Goal: Communication & Community: Answer question/provide support

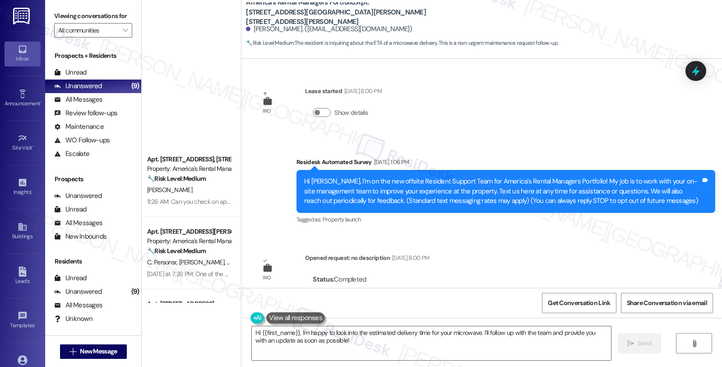
scroll to position [1671, 0]
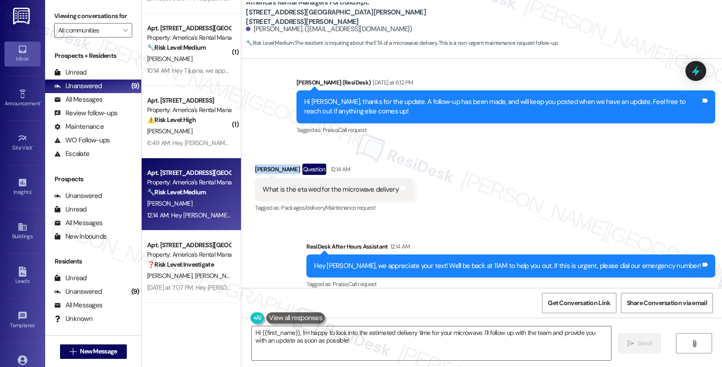
click at [284, 163] on div "[PERSON_NAME] Question 12:14 AM" at bounding box center [334, 170] width 158 height 14
click at [285, 163] on div "[PERSON_NAME] Question 12:14 AM" at bounding box center [334, 170] width 158 height 14
click at [608, 174] on div "Received via SMS [PERSON_NAME] Question 12:14 AM What is the eta wed for the mi…" at bounding box center [482, 182] width 481 height 78
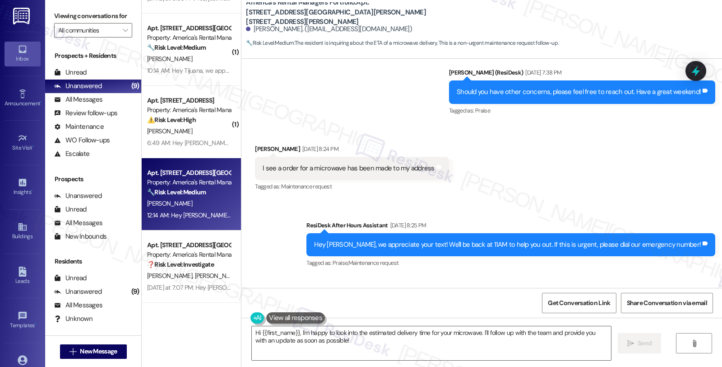
scroll to position [1520, 0]
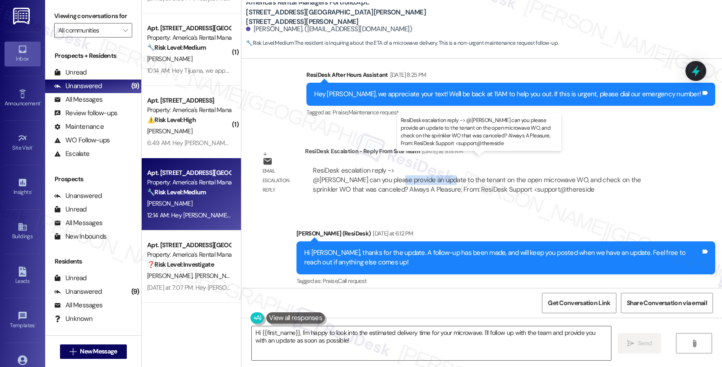
drag, startPoint x: 389, startPoint y: 168, endPoint x: 439, endPoint y: 173, distance: 50.0
click at [439, 173] on div "ResiDesk escalation reply -> @[PERSON_NAME] can you please provide an update to…" at bounding box center [477, 180] width 328 height 28
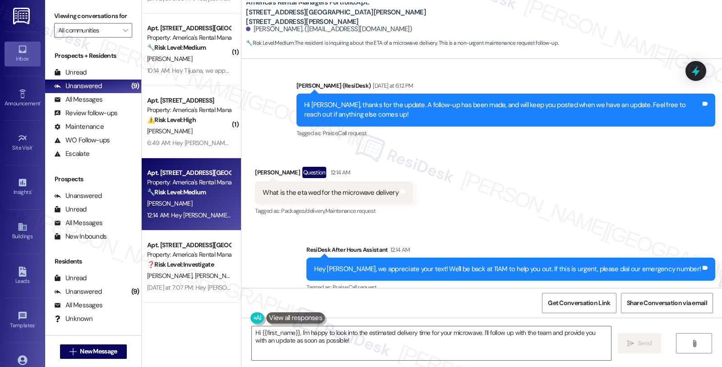
scroll to position [1671, 0]
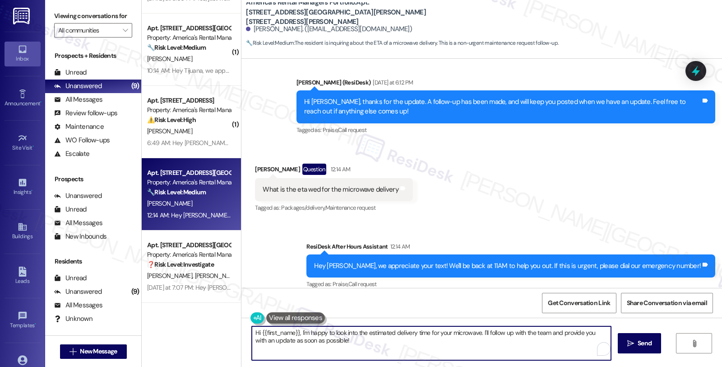
drag, startPoint x: 295, startPoint y: 333, endPoint x: 360, endPoint y: 342, distance: 65.7
click at [360, 342] on textarea "Hi {{first_name}}, I'm happy to look into the estimated delivery time for your …" at bounding box center [431, 343] width 359 height 34
click at [344, 331] on textarea "Hi {{first_name}}, we're still looking int othos and" at bounding box center [430, 343] width 359 height 34
click at [348, 333] on textarea "Hi {{first_name}}, we're still looking in t othos and" at bounding box center [430, 343] width 359 height 34
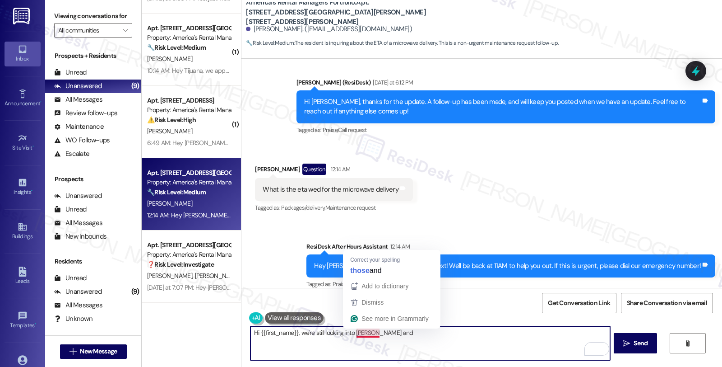
click at [357, 332] on textarea "Hi {{first_name}}, we're still looking into [PERSON_NAME] and" at bounding box center [430, 343] width 359 height 34
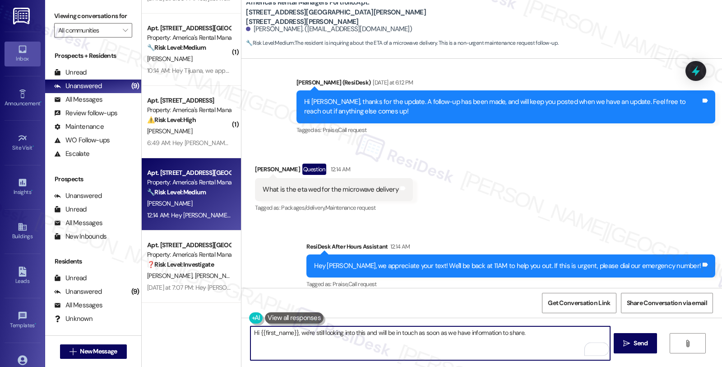
click at [556, 336] on textarea "Hi {{first_name}}, we're still looking into this and will be in touch as soon a…" at bounding box center [430, 343] width 359 height 34
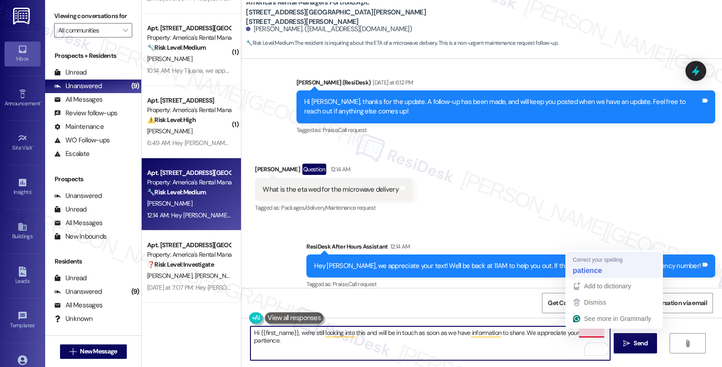
type textarea "Hi {{first_name}}, we're still looking into this and will be in touch as soon a…"
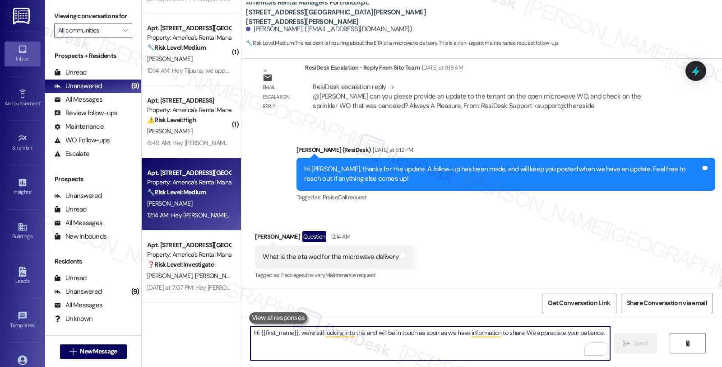
scroll to position [1595, 0]
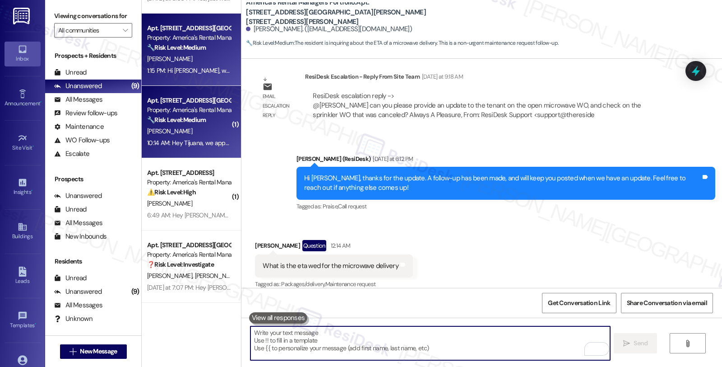
click at [205, 128] on div "[PERSON_NAME]" at bounding box center [188, 131] width 85 height 11
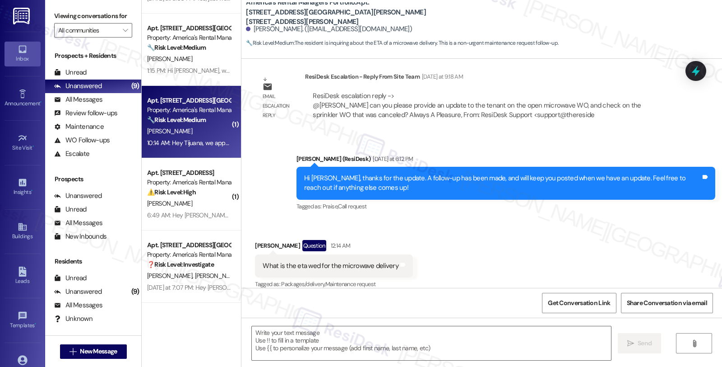
type textarea "Fetching suggested responses. Please feel free to read through the conversation…"
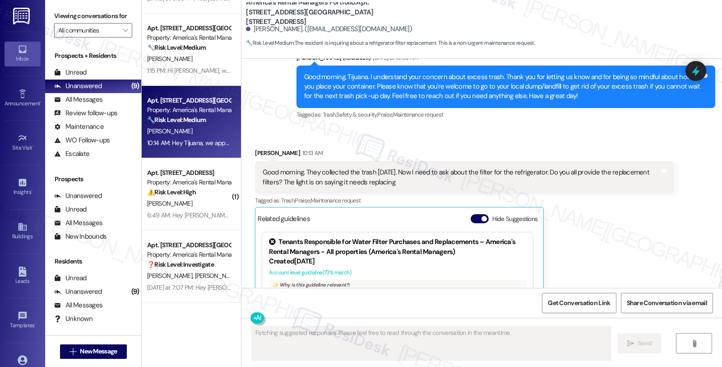
scroll to position [2119, 0]
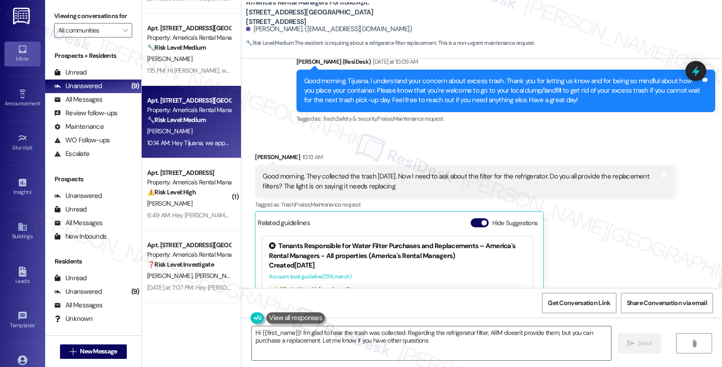
type textarea "Hi {{first_name}}! I'm glad to hear the trash was collected. Regarding the refr…"
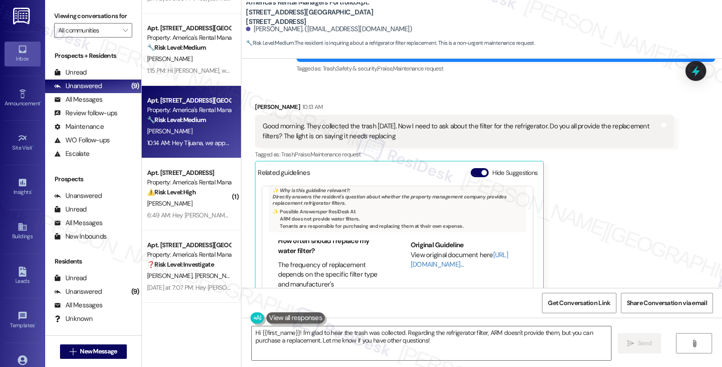
scroll to position [50, 0]
click at [411, 265] on link "[URL][DOMAIN_NAME]…" at bounding box center [460, 259] width 98 height 19
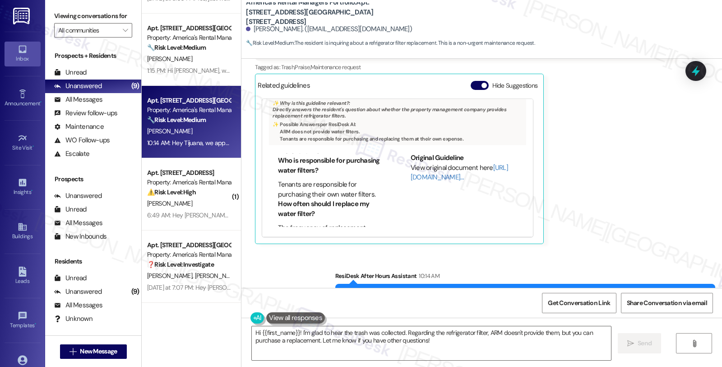
scroll to position [2270, 0]
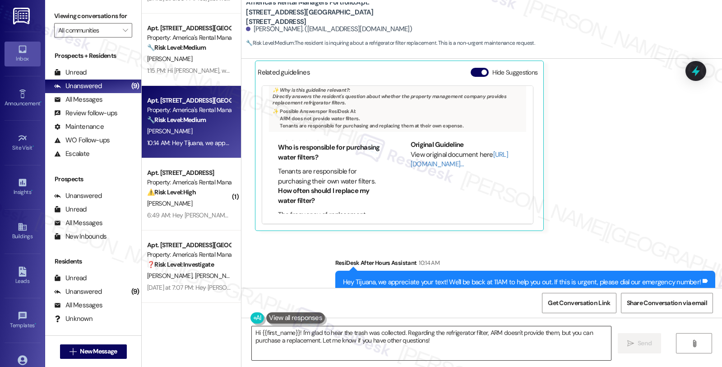
click at [448, 342] on textarea "Hi {{first_name}}! I'm glad to hear the trash was collected. Regarding the refr…" at bounding box center [431, 343] width 359 height 34
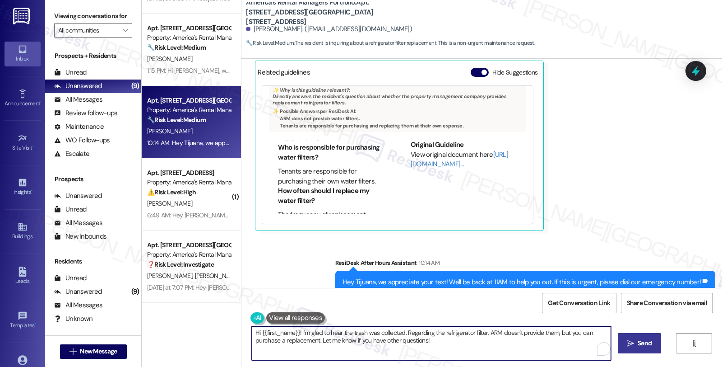
click at [640, 345] on span "Send" at bounding box center [645, 342] width 14 height 9
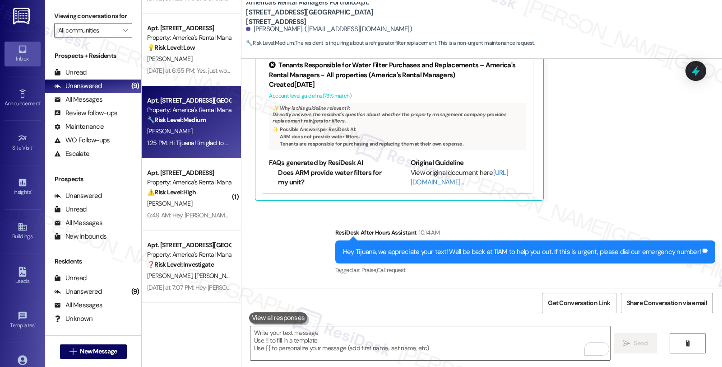
scroll to position [2368, 0]
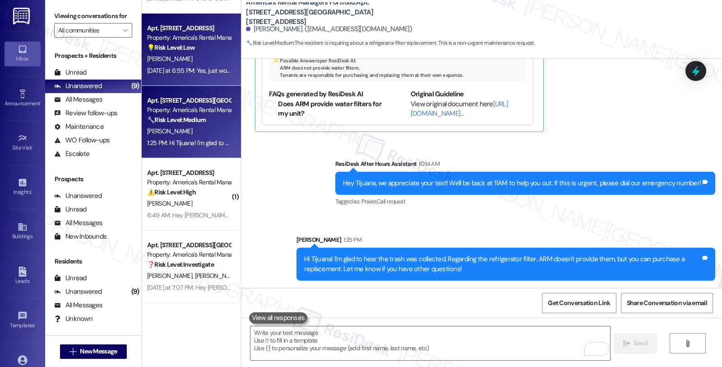
click at [177, 57] on div "[PERSON_NAME]" at bounding box center [188, 58] width 85 height 11
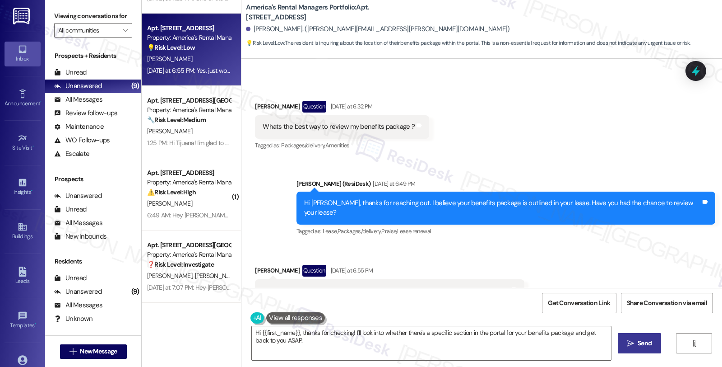
scroll to position [242, 0]
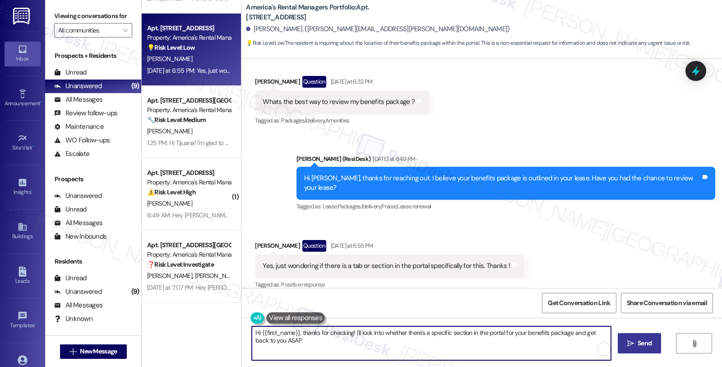
drag, startPoint x: 350, startPoint y: 331, endPoint x: 406, endPoint y: 347, distance: 58.5
click at [406, 347] on textarea "Hi {{first_name}}, thanks for checking! I'll look into whether there's a specif…" at bounding box center [431, 343] width 359 height 34
paste textarea "Got it! Kindly log in to the AppFolio portal and click on New Service Request. …"
click at [431, 355] on textarea "Hi {{first_name}}, thanks for checking! I'll look into whether there's a specif…" at bounding box center [430, 343] width 359 height 34
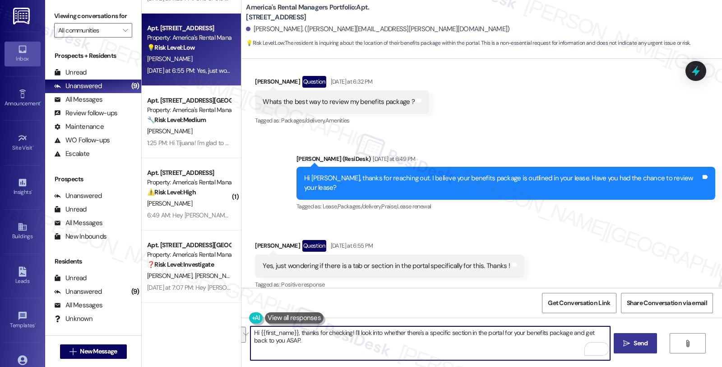
drag, startPoint x: 349, startPoint y: 332, endPoint x: 371, endPoint y: 348, distance: 27.3
click at [371, 348] on textarea "Hi {{first_name}}, thanks for checking! I'll look into whether there's a specif…" at bounding box center [430, 343] width 359 height 34
paste textarea "The tenant can download a PDF copy of their lease in their online resident port…"
click at [350, 331] on textarea "Hi {{first_name}}, thanks for checking! The tenant can download a PDF copy of t…" at bounding box center [430, 343] width 359 height 34
click at [443, 334] on textarea "Hi {{first_name}}, thanks for checking! You can download a PDF copy of their le…" at bounding box center [430, 343] width 359 height 34
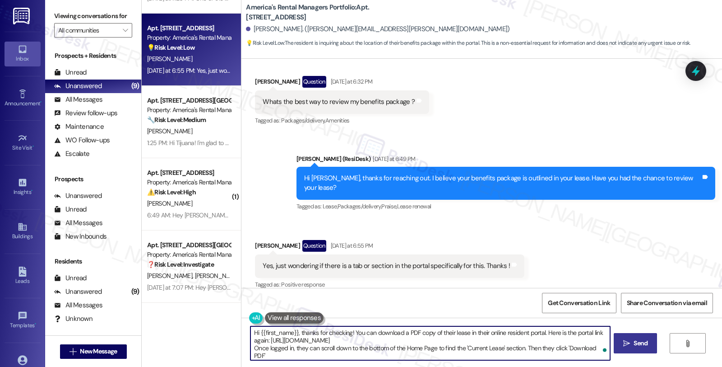
click at [443, 334] on textarea "Hi {{first_name}}, thanks for checking! You can download a PDF copy of their le…" at bounding box center [430, 343] width 359 height 34
click at [475, 335] on textarea "Hi {{first_name}}, thanks for checking! You can download a PDF copy of your lea…" at bounding box center [430, 343] width 359 height 34
drag, startPoint x: 538, startPoint y: 333, endPoint x: 544, endPoint y: 340, distance: 9.9
click at [544, 340] on textarea "Hi {{first_name}}, thanks for checking! You can download a PDF copy of your lea…" at bounding box center [430, 343] width 359 height 34
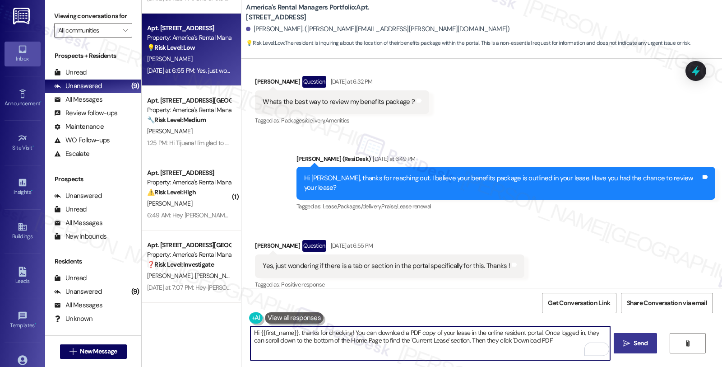
click at [586, 331] on textarea "Hi {{first_name}}, thanks for checking! You can download a PDF copy of your lea…" at bounding box center [430, 343] width 359 height 34
click at [472, 340] on textarea "Hi {{first_name}}, thanks for checking! You can download a PDF copy of your lea…" at bounding box center [430, 343] width 359 height 34
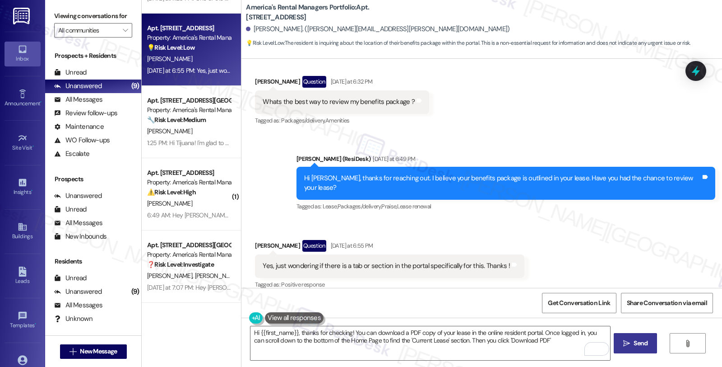
drag, startPoint x: 627, startPoint y: 229, endPoint x: 563, endPoint y: 250, distance: 66.5
click at [627, 229] on div "Received via SMS [PERSON_NAME] Question [DATE] at 6:55 PM Yes, just wondering i…" at bounding box center [482, 258] width 481 height 78
click at [452, 340] on textarea "Hi {{first_name}}, thanks for checking! You can download a PDF copy of your lea…" at bounding box center [430, 343] width 359 height 34
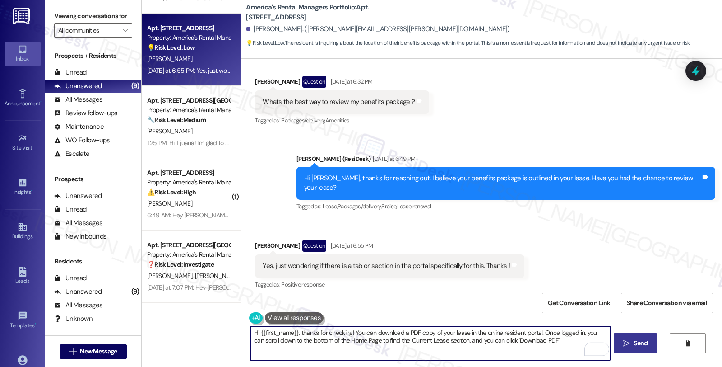
click at [551, 340] on textarea "Hi {{first_name}}, thanks for checking! You can download a PDF copy of your lea…" at bounding box center [430, 343] width 359 height 34
click at [573, 339] on textarea "Hi {{first_name}}, thanks for checking! You can download a PDF copy of your lea…" at bounding box center [430, 343] width 359 height 34
click at [288, 349] on textarea "Hi {{first_name}}, thanks for checking! You can download a PDF copy of your lea…" at bounding box center [430, 343] width 359 height 34
type textarea "Hi {{first_name}}, thanks for checking! You can download a PDF copy of your lea…"
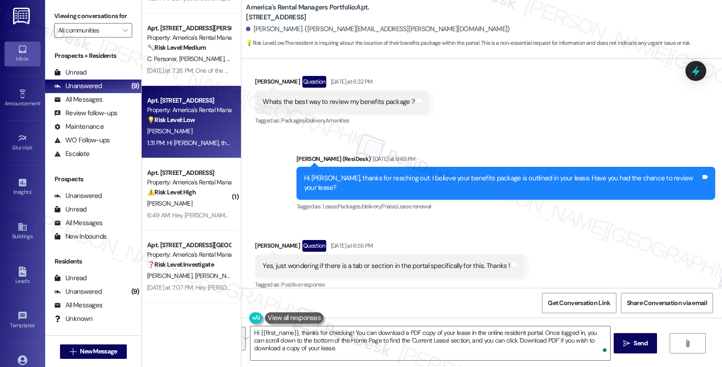
scroll to position [203, 0]
click at [475, 233] on div "Received via SMS [PERSON_NAME] Question [DATE] at 6:55 PM Yes, just wondering i…" at bounding box center [389, 265] width 283 height 65
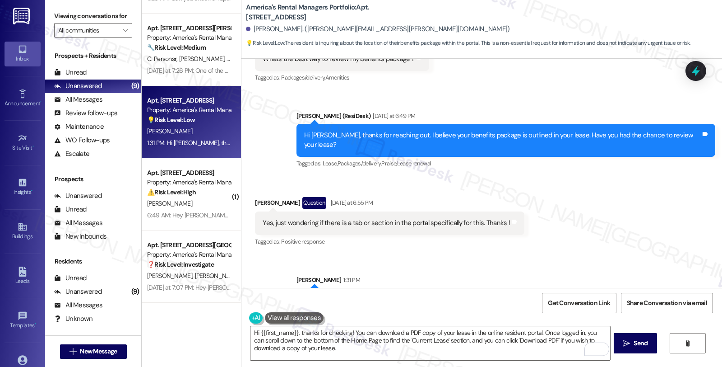
scroll to position [315, 0]
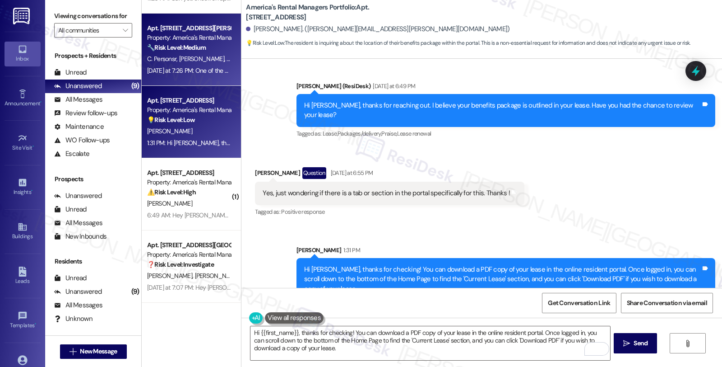
click at [173, 53] on div "C. Personsr L. Payton B. Person" at bounding box center [188, 58] width 85 height 11
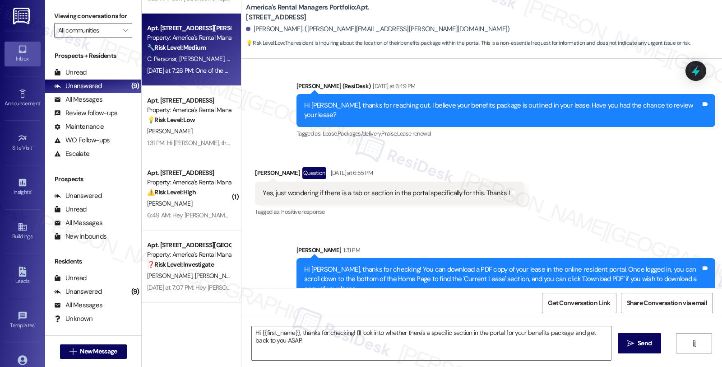
type textarea "Fetching suggested responses. Please feel free to read through the conversation…"
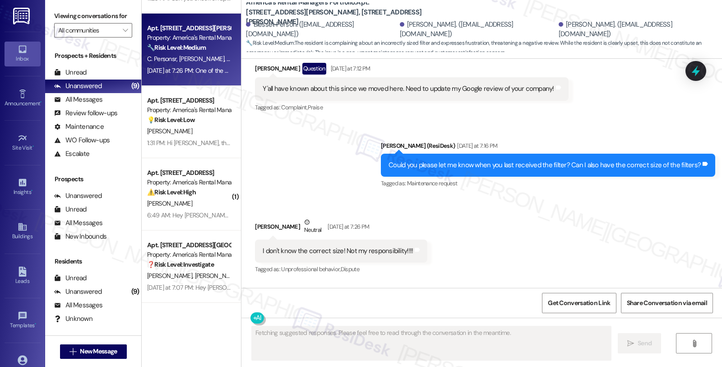
scroll to position [3252, 0]
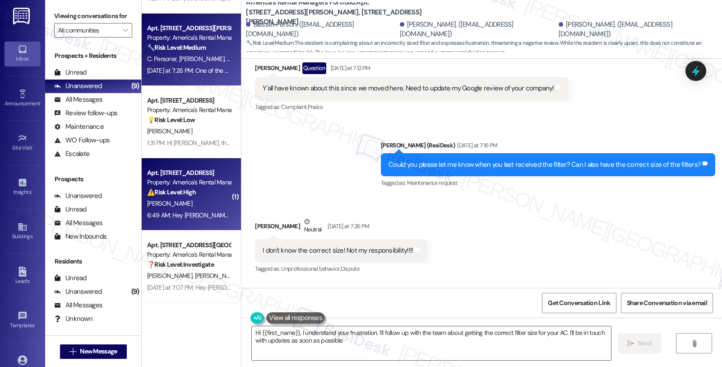
type textarea "Hi {{first_name}}, I understand your frustration. I'll follow up with the team …"
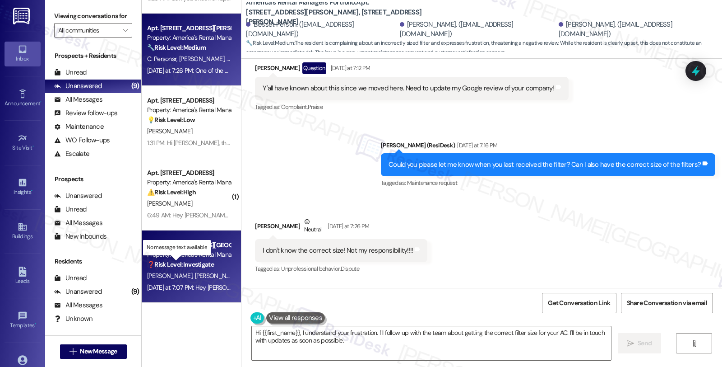
click at [195, 262] on strong "❓ Risk Level: Investigate" at bounding box center [180, 264] width 67 height 8
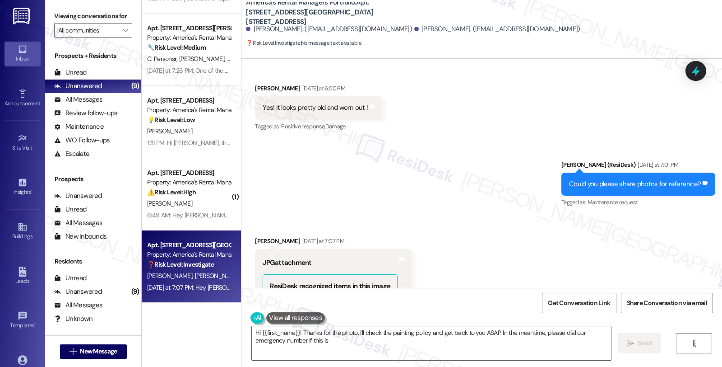
scroll to position [2386, 0]
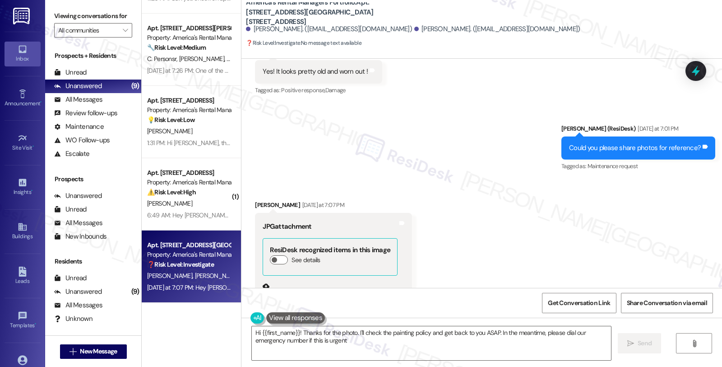
type textarea "Hi {{first_name}}! Thanks for the photo. I'll check the painting policy and get…"
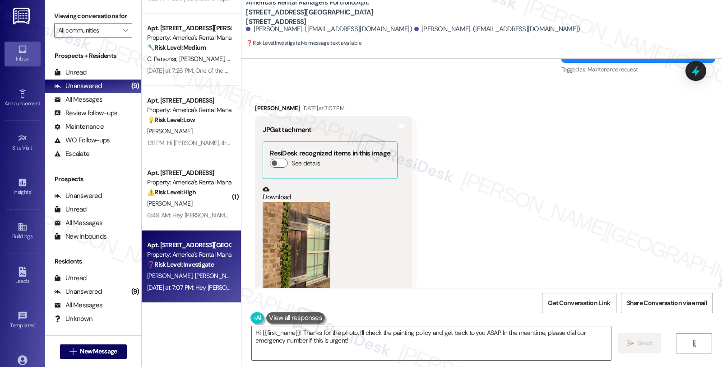
scroll to position [2486, 0]
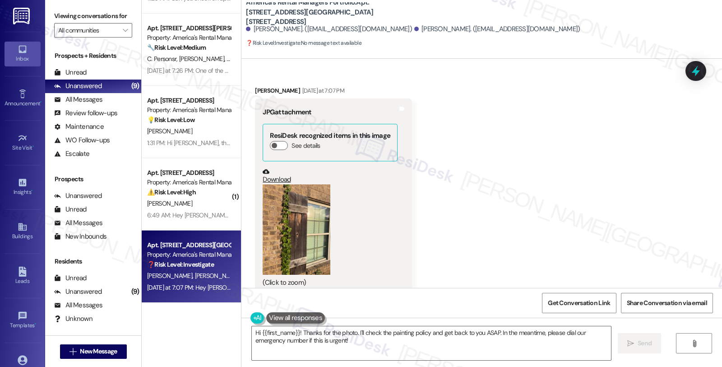
click at [292, 213] on button "Zoom image" at bounding box center [297, 229] width 68 height 90
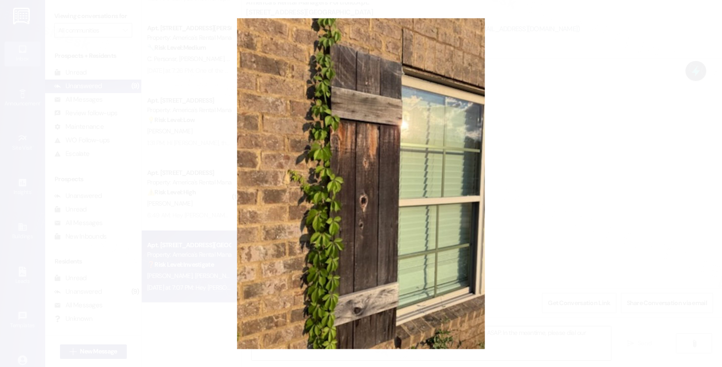
click at [546, 195] on button "Unzoom image" at bounding box center [361, 183] width 722 height 367
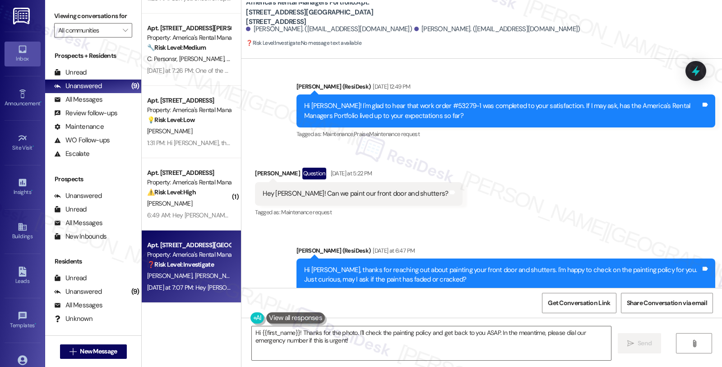
scroll to position [2085, 0]
